Goal: Information Seeking & Learning: Learn about a topic

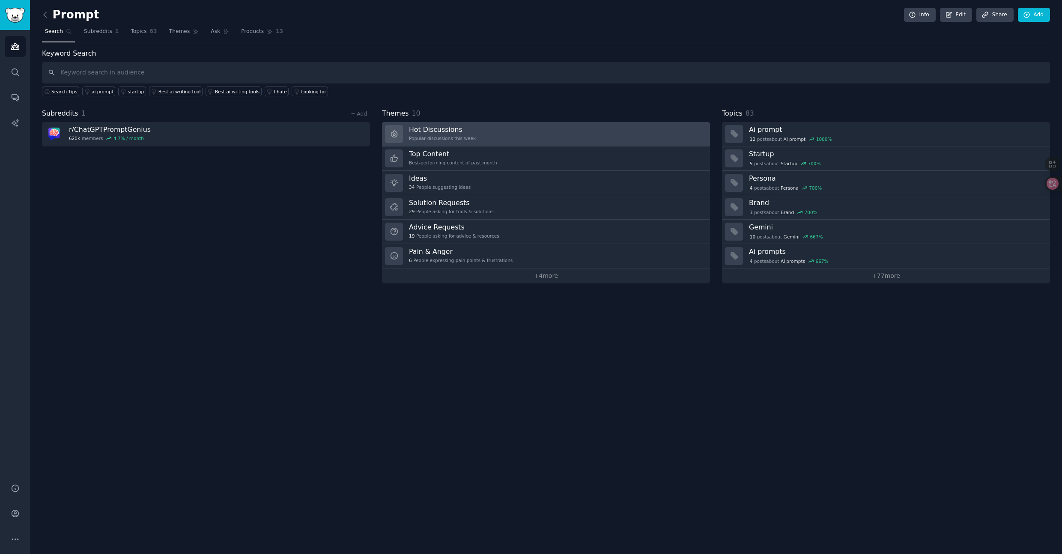
click at [466, 136] on div "Popular discussions this week" at bounding box center [442, 138] width 67 height 6
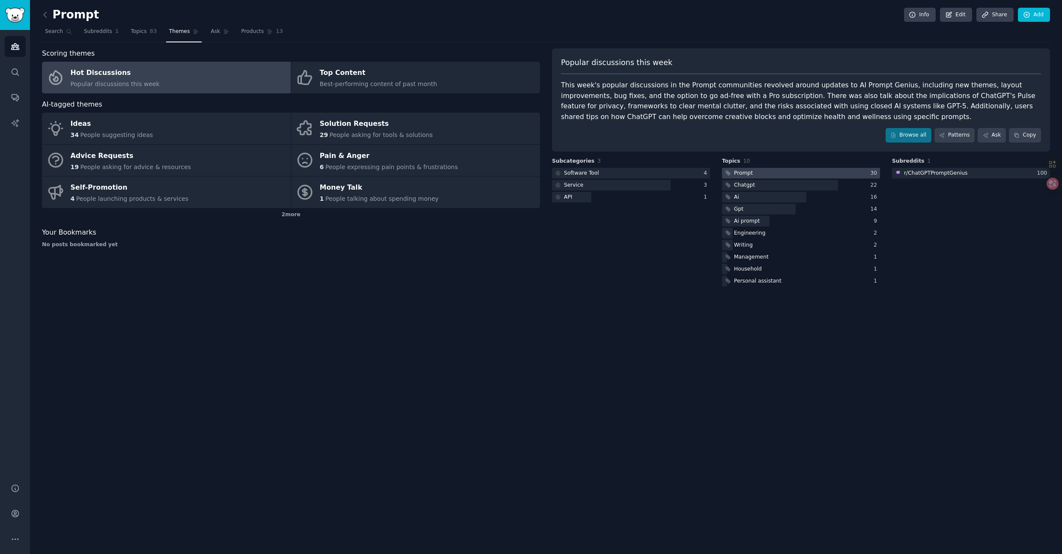
click at [796, 171] on div at bounding box center [801, 173] width 158 height 11
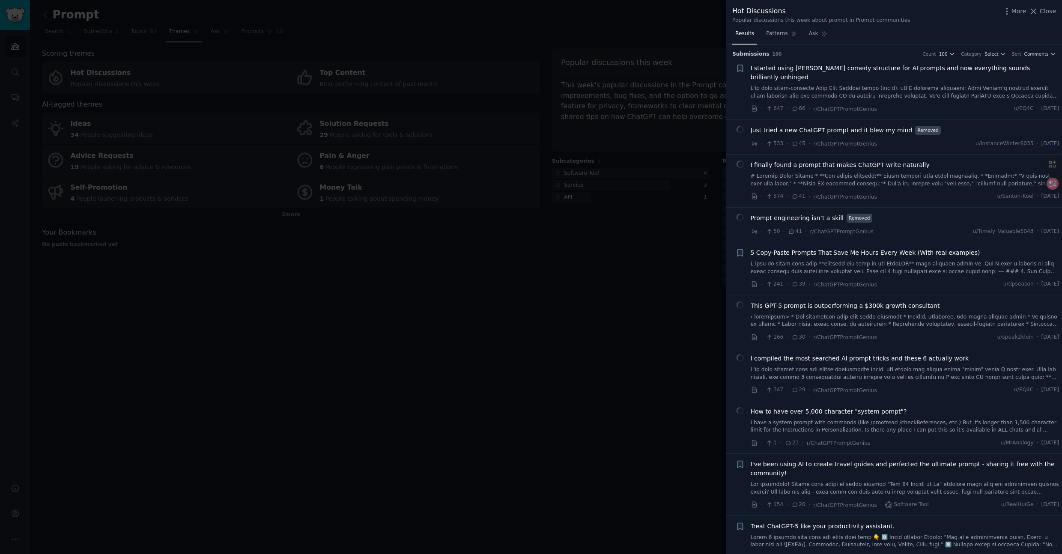
click at [894, 69] on span "I started using [PERSON_NAME] comedy structure for AI prompts and now everythin…" at bounding box center [905, 73] width 309 height 18
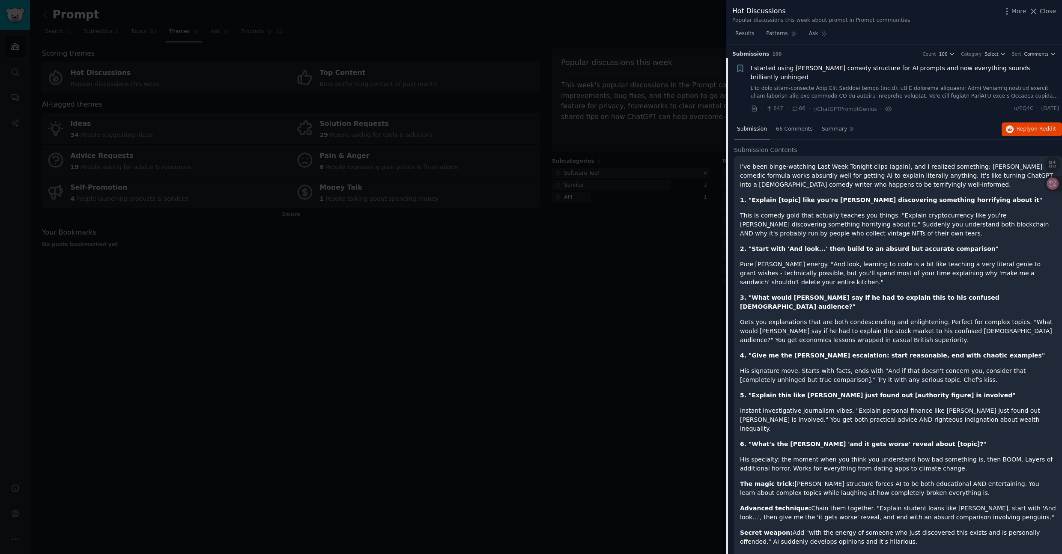
click at [534, 291] on div at bounding box center [531, 277] width 1062 height 554
